Goal: Find specific page/section: Find specific page/section

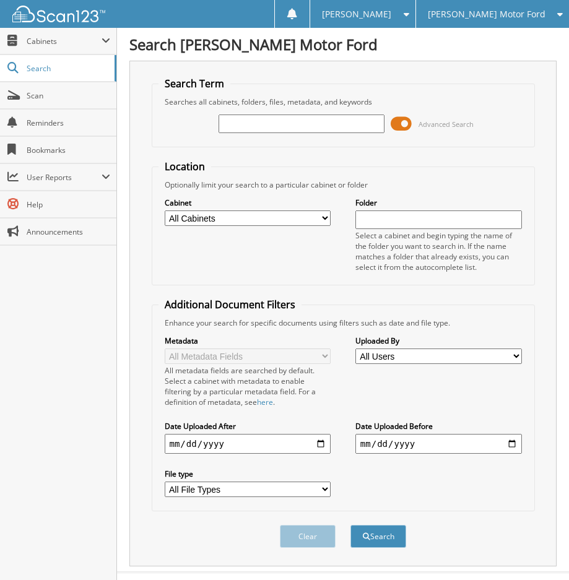
click at [284, 125] on input "text" at bounding box center [301, 123] width 166 height 19
type input "BXA34439"
click at [381, 532] on button "Search" at bounding box center [378, 536] width 56 height 23
click at [395, 125] on span at bounding box center [400, 123] width 21 height 19
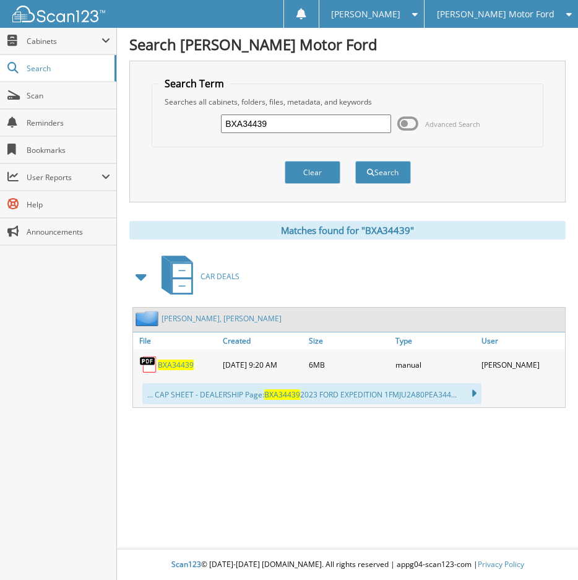
click at [181, 363] on span "BXA34439" at bounding box center [176, 365] width 36 height 11
click at [83, 97] on span "Scan" at bounding box center [69, 95] width 84 height 11
